Goal: Task Accomplishment & Management: Manage account settings

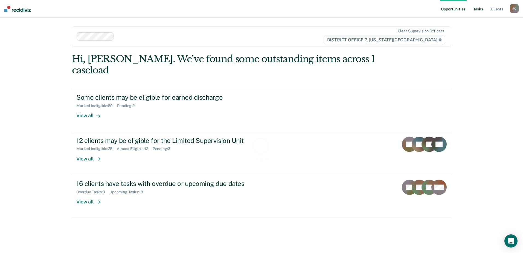
click at [480, 9] on link "Tasks" at bounding box center [478, 9] width 12 height 18
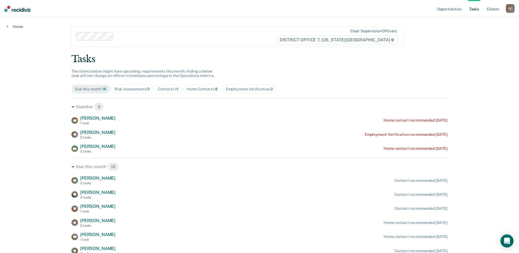
click at [209, 87] on div "Home Contacts 8" at bounding box center [202, 89] width 31 height 5
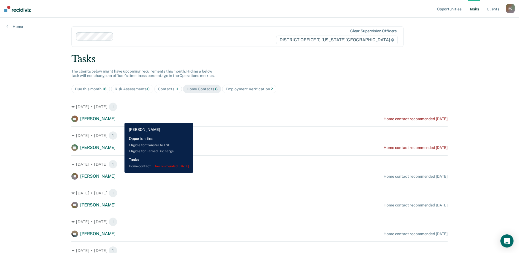
click at [120, 119] on div "AB [PERSON_NAME] Home contact recommended [DATE]" at bounding box center [259, 118] width 376 height 7
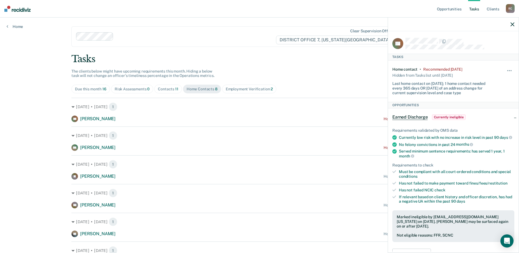
click at [505, 67] on div "Hide from tasks list for... 7 days 30 days 90 days" at bounding box center [509, 81] width 9 height 28
click at [506, 67] on div "Hide from tasks list for... 7 days 30 days 90 days" at bounding box center [509, 81] width 9 height 28
click at [509, 70] on span "button" at bounding box center [509, 70] width 1 height 1
click at [490, 95] on button "7 days" at bounding box center [494, 96] width 39 height 9
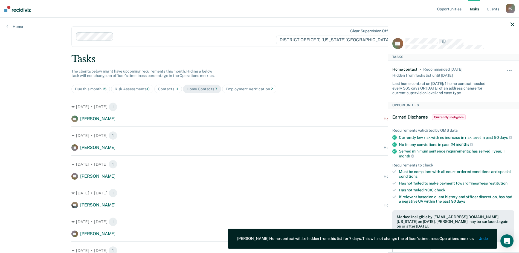
click at [313, 99] on div "[DATE] • [DATE] 1 EW [PERSON_NAME] Home contact recommended [DATE]" at bounding box center [259, 110] width 376 height 24
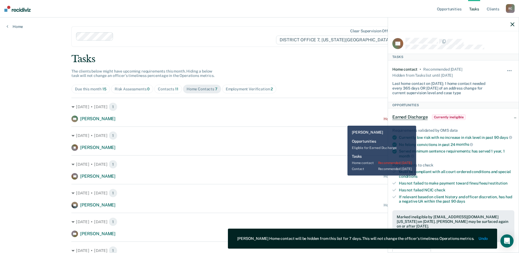
click at [343, 122] on div "EW [PERSON_NAME] Home contact recommended [DATE]" at bounding box center [259, 118] width 376 height 7
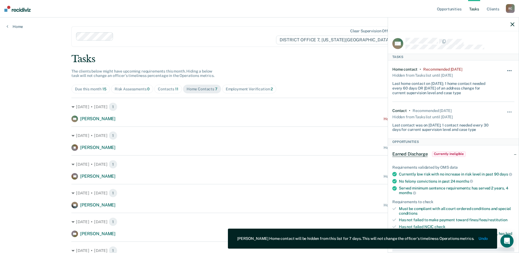
click at [506, 69] on button "button" at bounding box center [509, 73] width 9 height 9
click at [481, 96] on button "7 days" at bounding box center [494, 96] width 39 height 9
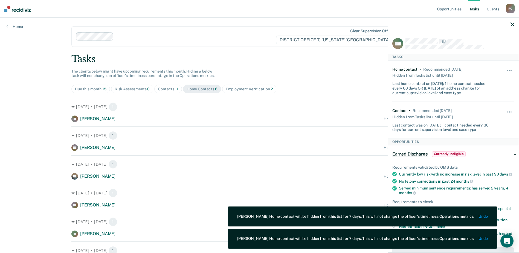
click at [246, 122] on div "[PERSON_NAME] Home contact recommended [DATE]" at bounding box center [259, 118] width 376 height 7
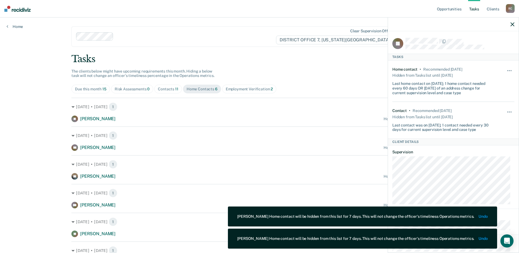
click at [505, 68] on div "Hide from tasks list for... 7 days 30 days 90 days" at bounding box center [509, 81] width 9 height 28
click at [501, 69] on div "Home contact • Recommended [DATE] Hidden from Tasks list until [DATE] Last home…" at bounding box center [453, 80] width 122 height 41
click at [505, 71] on button "button" at bounding box center [509, 73] width 9 height 9
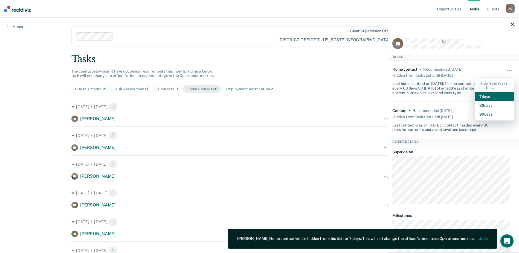
click at [476, 96] on button "7 days" at bounding box center [494, 96] width 39 height 9
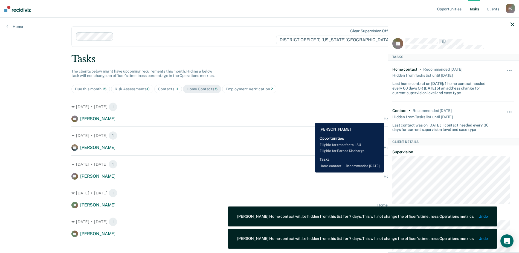
click at [311, 119] on div "[PERSON_NAME] Home contact recommended [DATE]" at bounding box center [259, 118] width 376 height 7
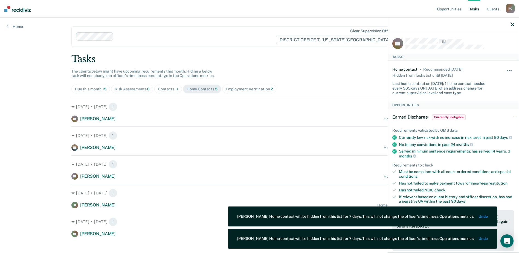
click at [507, 69] on button "button" at bounding box center [509, 73] width 9 height 9
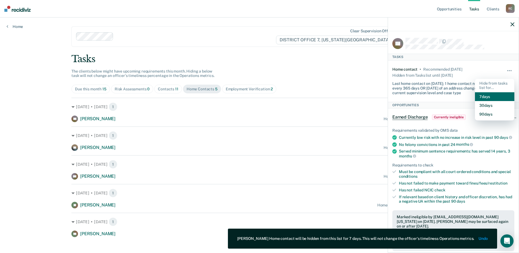
click at [484, 97] on button "7 days" at bounding box center [494, 96] width 39 height 9
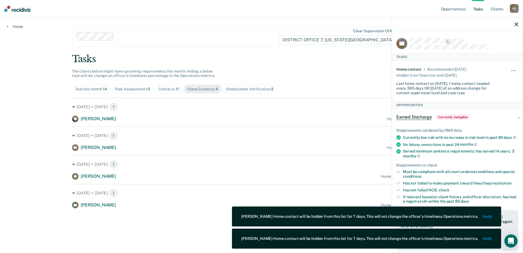
click at [260, 121] on div "KF [PERSON_NAME] Home contact recommended [DATE]" at bounding box center [261, 118] width 379 height 7
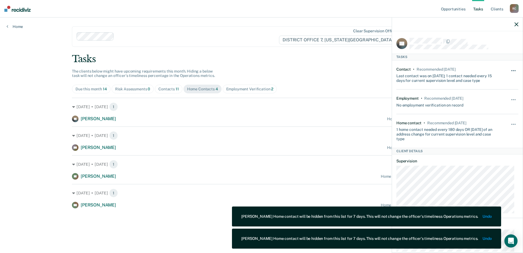
click at [511, 70] on button "button" at bounding box center [513, 73] width 9 height 9
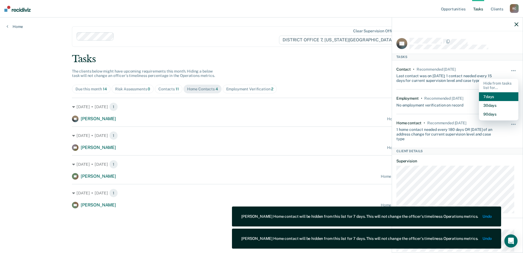
click at [489, 95] on button "7 days" at bounding box center [498, 96] width 39 height 9
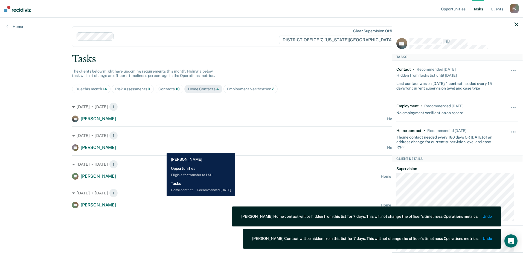
click at [163, 149] on div "CC [PERSON_NAME] Home contact recommended [DATE]" at bounding box center [261, 147] width 379 height 7
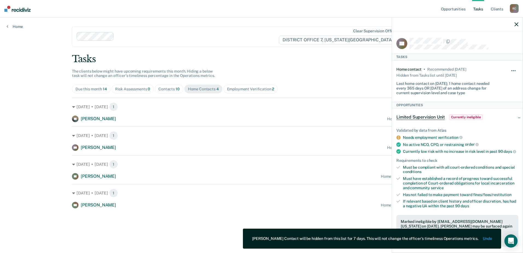
click at [510, 69] on button "button" at bounding box center [513, 73] width 9 height 9
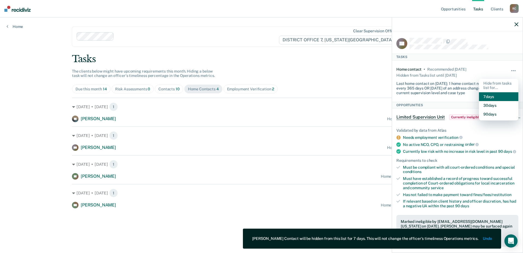
click at [483, 95] on button "7 days" at bounding box center [498, 96] width 39 height 9
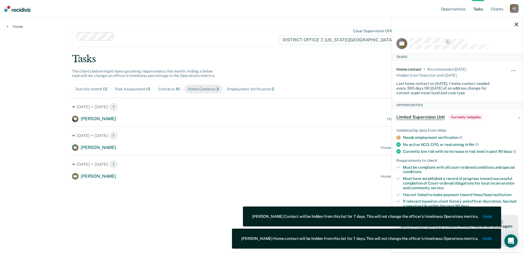
click at [189, 153] on div "[DATE] • [DATE] 1 KF [PERSON_NAME] Home contact recommended [DATE] [DATE] • [DA…" at bounding box center [261, 139] width 379 height 82
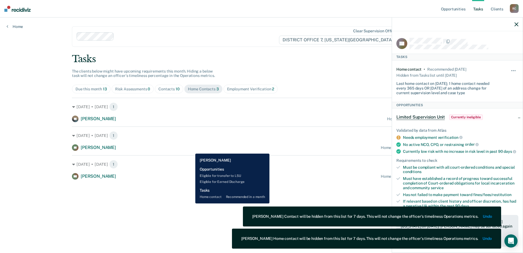
click at [191, 149] on div "[PERSON_NAME] Home contact recommended in a month" at bounding box center [261, 147] width 379 height 7
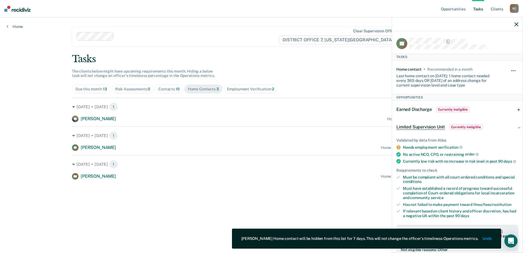
click at [512, 70] on button "button" at bounding box center [513, 73] width 9 height 9
click at [313, 71] on div "Tasks The clients below might have upcoming requirements this month. Hiding a b…" at bounding box center [261, 116] width 379 height 126
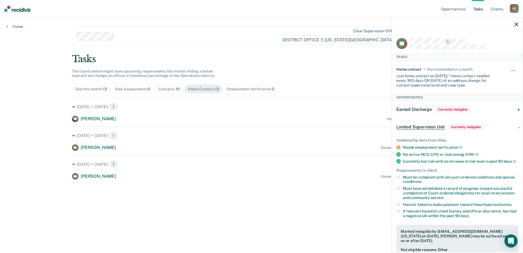
click at [370, 84] on div "Tasks The clients below might have upcoming requirements this month. Hiding a b…" at bounding box center [261, 116] width 379 height 126
click at [516, 22] on button "button" at bounding box center [517, 24] width 4 height 5
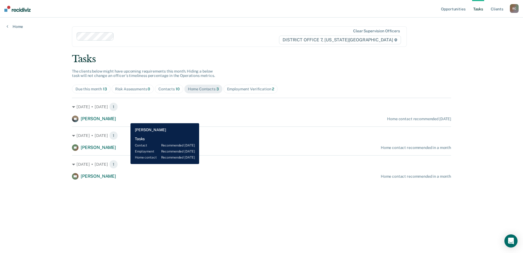
click at [126, 119] on div "KF [PERSON_NAME] Home contact recommended [DATE]" at bounding box center [261, 118] width 379 height 7
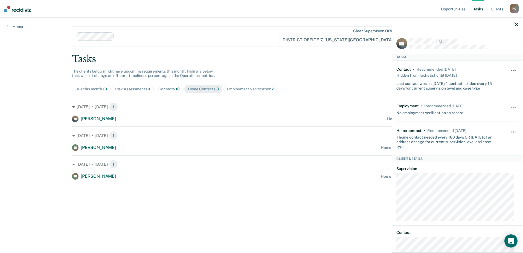
click at [509, 70] on button "button" at bounding box center [513, 73] width 9 height 9
click at [513, 131] on span "button" at bounding box center [513, 131] width 1 height 1
click at [488, 165] on button "30 days" at bounding box center [498, 166] width 39 height 9
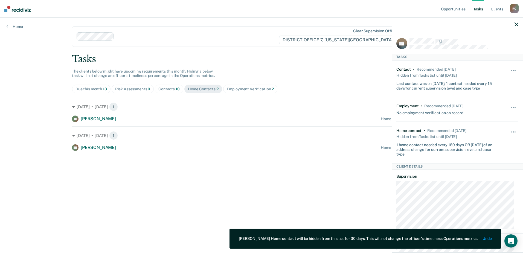
click at [370, 78] on div "Tasks The clients below might have upcoming requirements this month. Hiding a b…" at bounding box center [261, 101] width 379 height 97
click at [516, 25] on icon "button" at bounding box center [517, 24] width 4 height 4
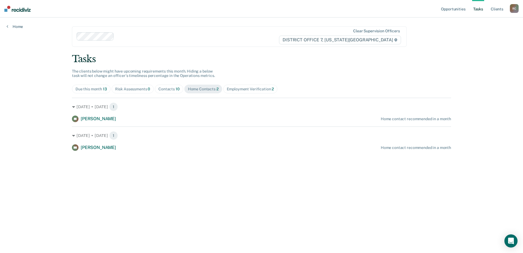
click at [238, 88] on div "Employment Verification 2" at bounding box center [250, 89] width 47 height 5
click at [202, 93] on span "Home Contacts 2" at bounding box center [203, 89] width 38 height 9
click at [240, 89] on div "Employment Verification 2" at bounding box center [250, 89] width 47 height 5
click at [196, 91] on div "Home Contacts 2" at bounding box center [203, 89] width 31 height 5
click at [174, 91] on div "Contacts 10" at bounding box center [168, 89] width 21 height 5
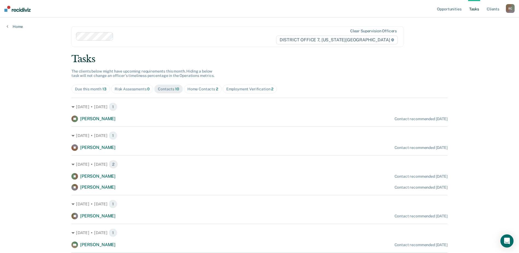
click at [125, 90] on div "Risk Assessments 0" at bounding box center [132, 89] width 35 height 5
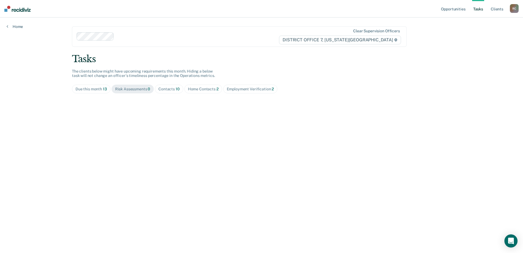
click at [191, 89] on div "Home Contacts 2" at bounding box center [203, 89] width 31 height 5
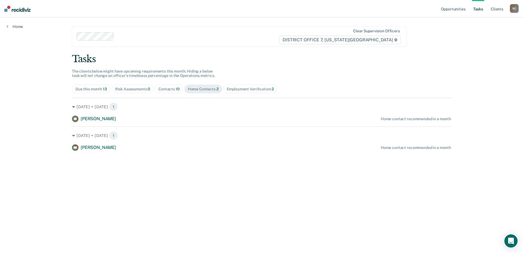
click at [241, 87] on div "Employment Verification 2" at bounding box center [250, 89] width 47 height 5
click at [133, 90] on div "Risk Assessments 0" at bounding box center [132, 89] width 35 height 5
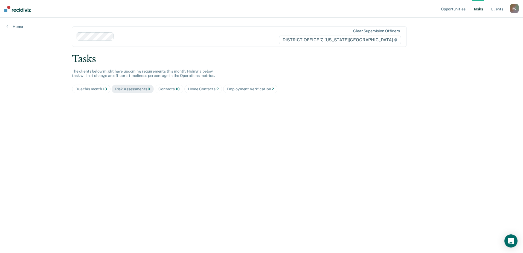
click at [94, 87] on div "Due this month 13" at bounding box center [91, 89] width 31 height 5
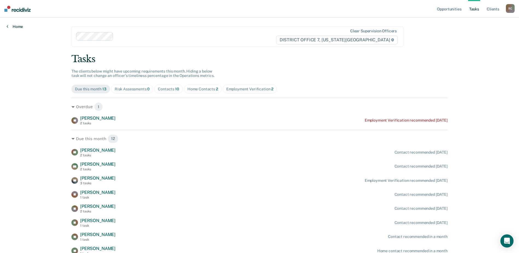
click at [19, 29] on link "Home" at bounding box center [15, 26] width 16 height 5
